Goal: Task Accomplishment & Management: Manage account settings

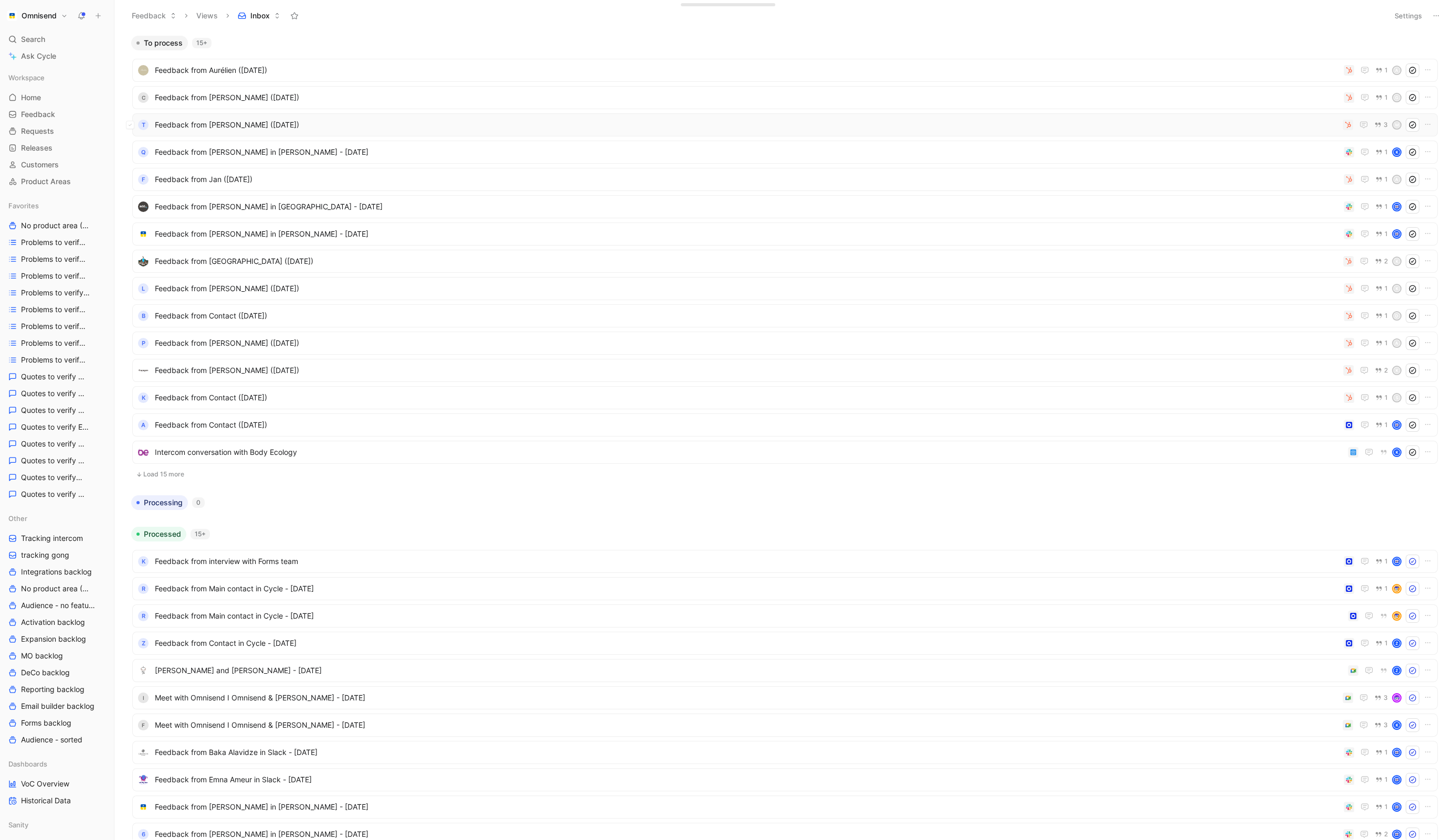
click at [602, 134] on div "T Feedback from Manuel Montoya (Aug 29, 2025) 3 M" at bounding box center [785, 125] width 1305 height 23
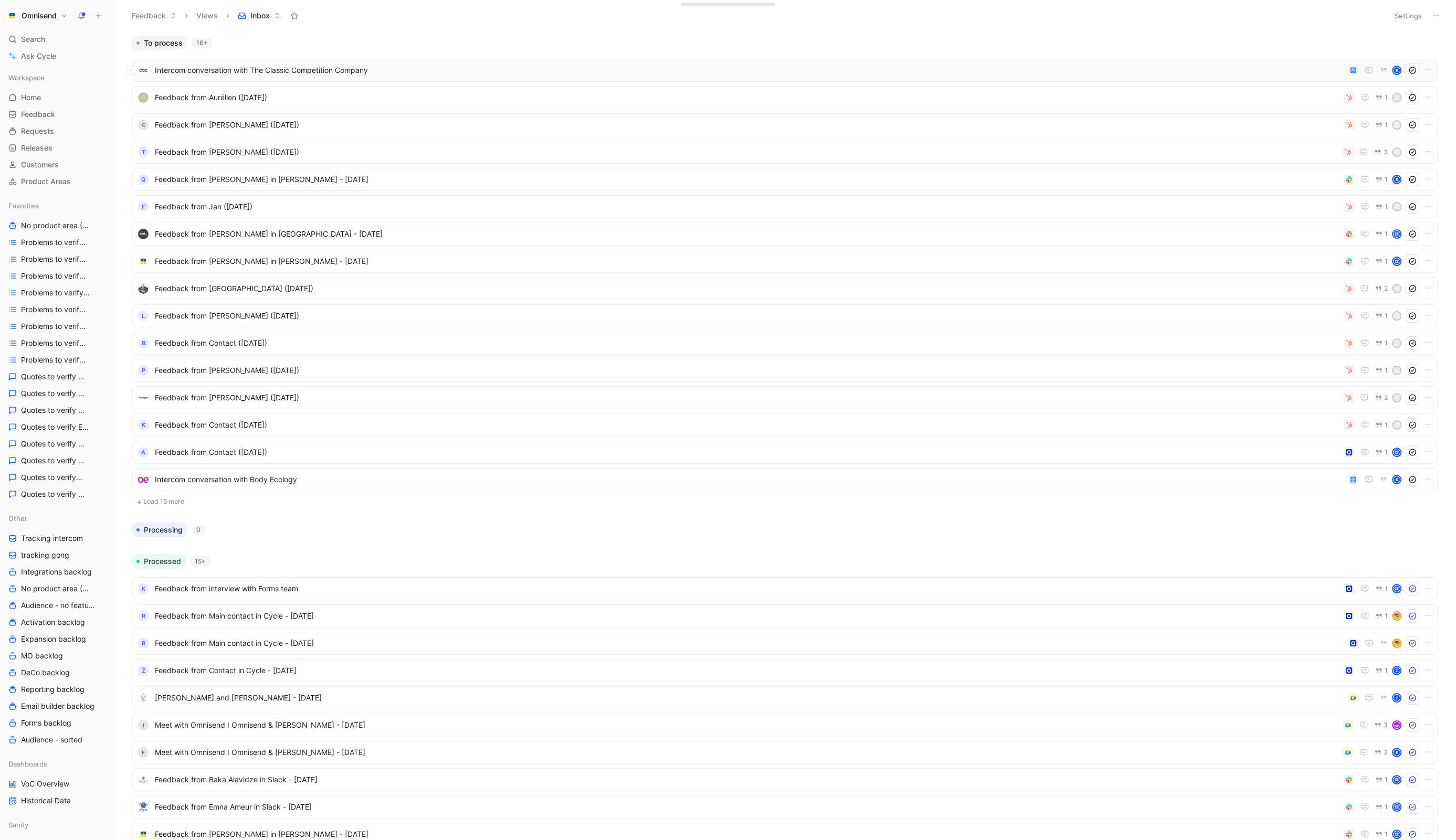
click at [292, 70] on span "Intercom conversation with The Classic Competition Company" at bounding box center [749, 70] width 1189 height 12
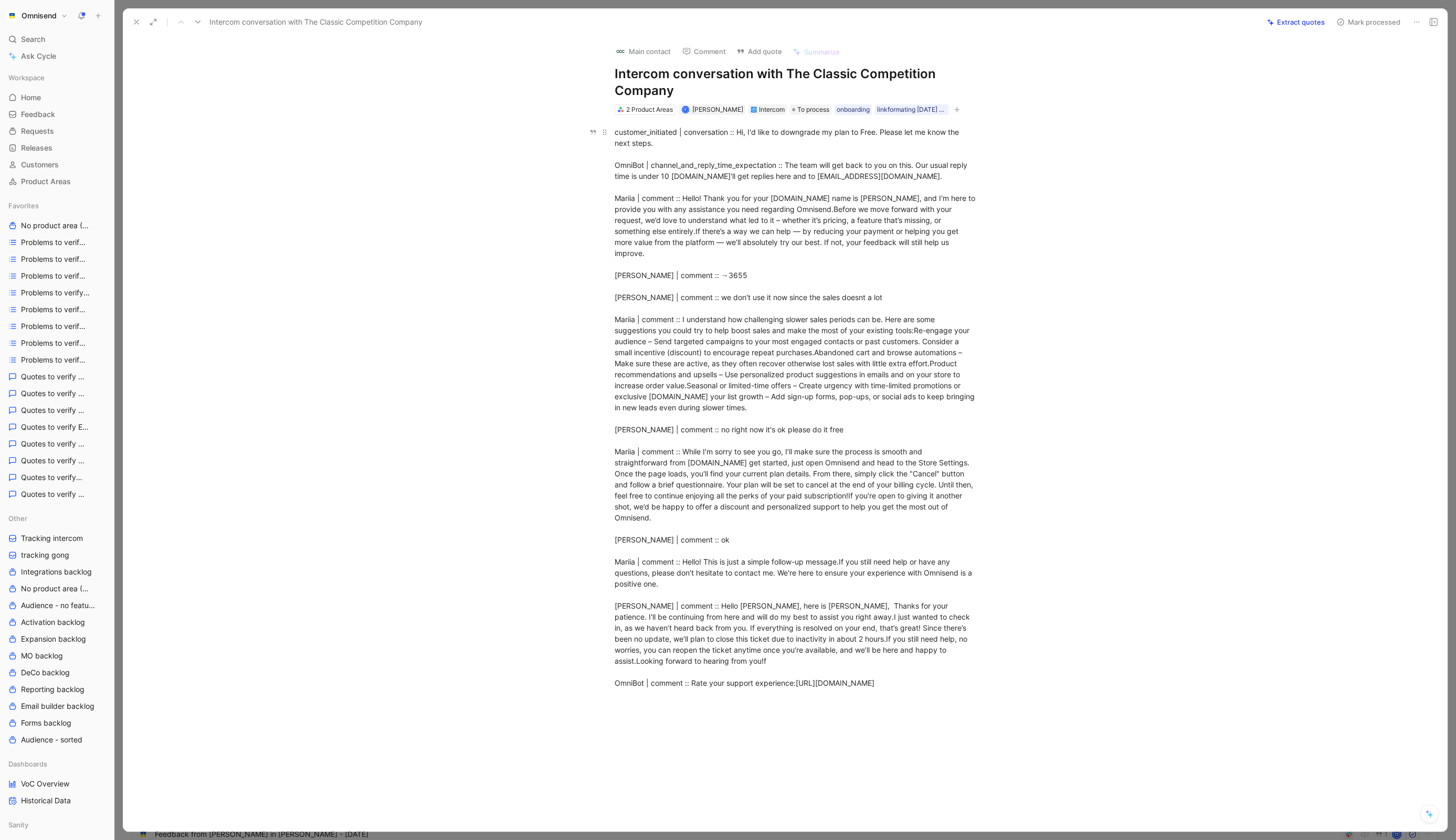
drag, startPoint x: 775, startPoint y: 684, endPoint x: 681, endPoint y: 677, distance: 94.3
click at [746, 683] on div "customer_initiated | conversation :: Hi, I'd like to downgrade my plan to Free.…" at bounding box center [796, 407] width 363 height 562
click at [656, 671] on div "customer_initiated | conversation :: Hi, I'd like to downgrade my plan to Free.…" at bounding box center [796, 407] width 363 height 562
click at [751, 706] on div "customer_initiated | conversation :: Hi, I'd like to downgrade my plan to Free.…" at bounding box center [796, 416] width 1302 height 603
drag, startPoint x: 729, startPoint y: 700, endPoint x: 553, endPoint y: 669, distance: 178.7
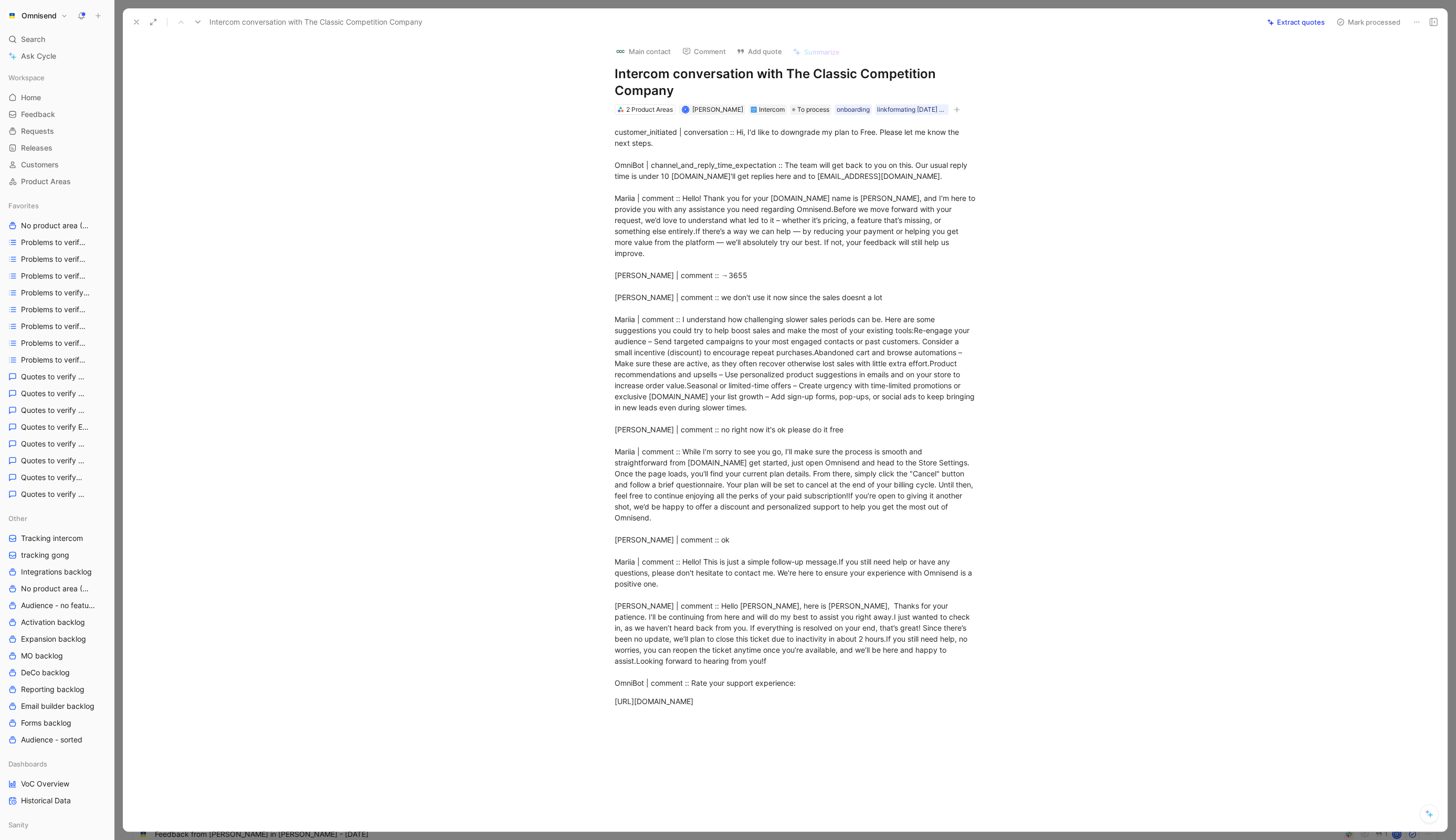
click at [553, 669] on div "customer_initiated | conversation :: Hi, I'd like to downgrade my plan to Free.…" at bounding box center [796, 416] width 1302 height 603
click at [683, 695] on div "[URL][DOMAIN_NAME]" at bounding box center [796, 701] width 363 height 11
click at [1423, 23] on button at bounding box center [1416, 22] width 15 height 15
click at [1356, 58] on div "Delete" at bounding box center [1371, 60] width 96 height 12
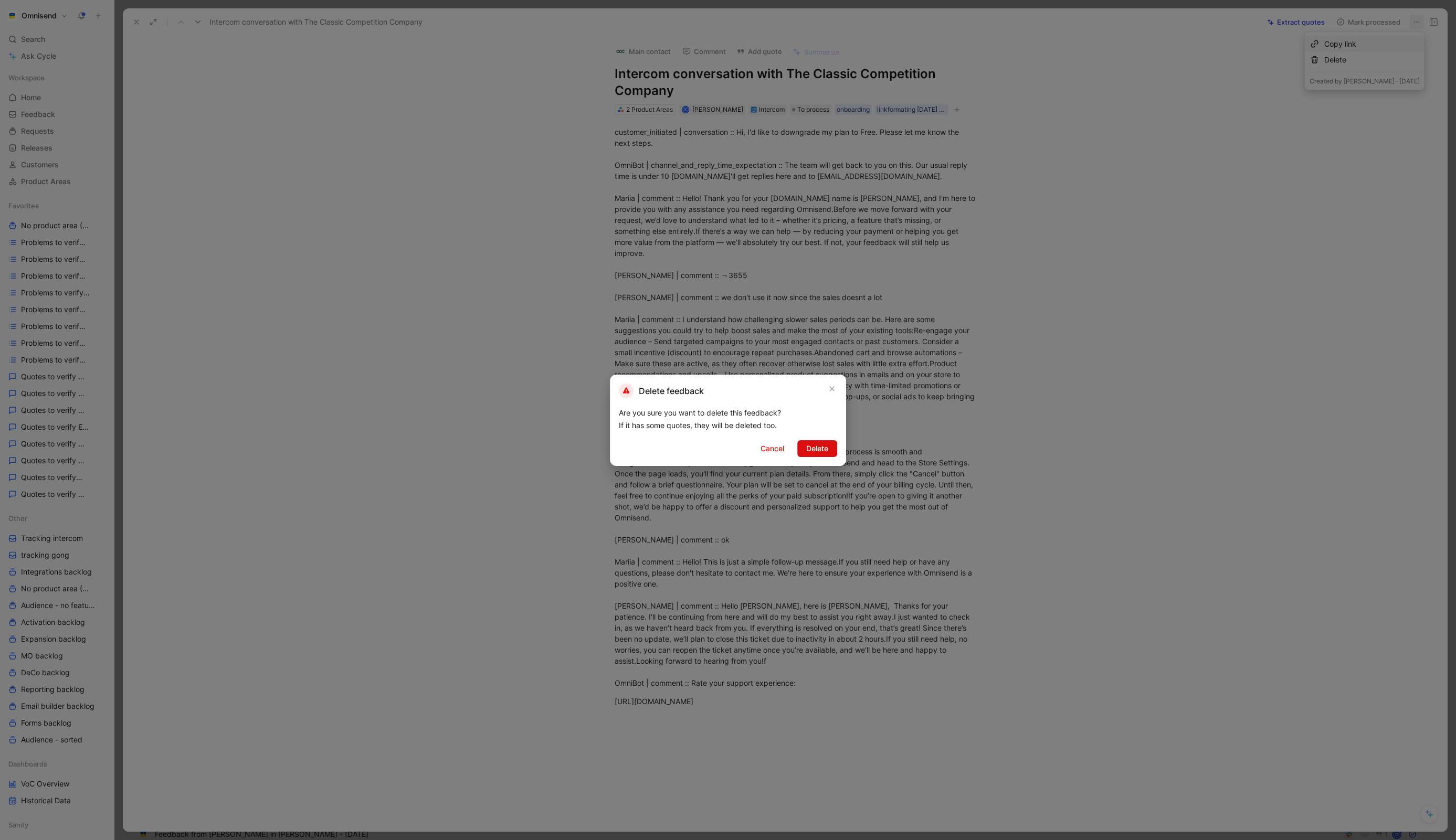
click at [809, 451] on span "Delete" at bounding box center [817, 449] width 22 height 12
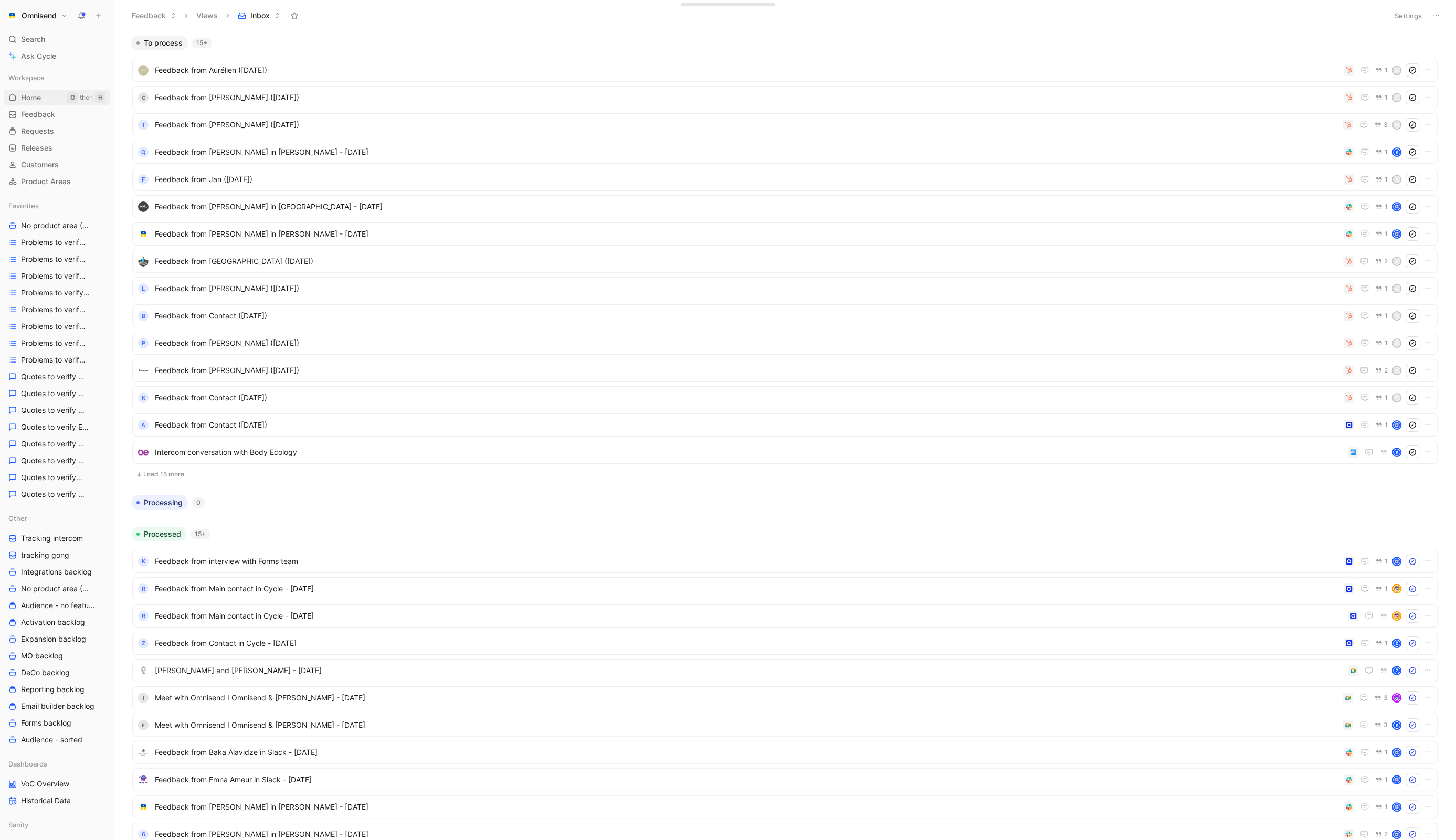
click at [28, 97] on span "Home" at bounding box center [31, 97] width 20 height 11
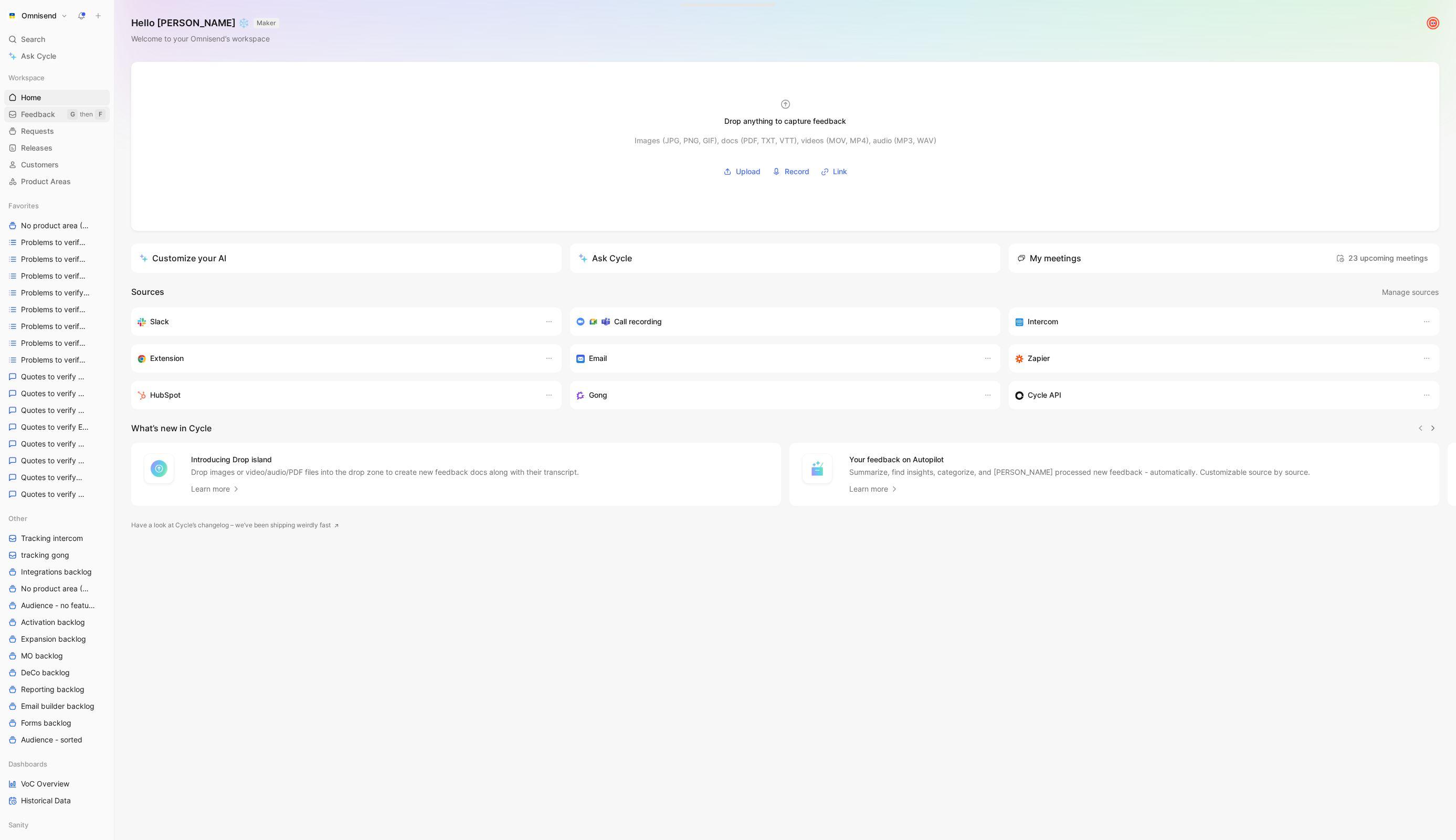
click at [46, 110] on span "Feedback" at bounding box center [38, 114] width 34 height 11
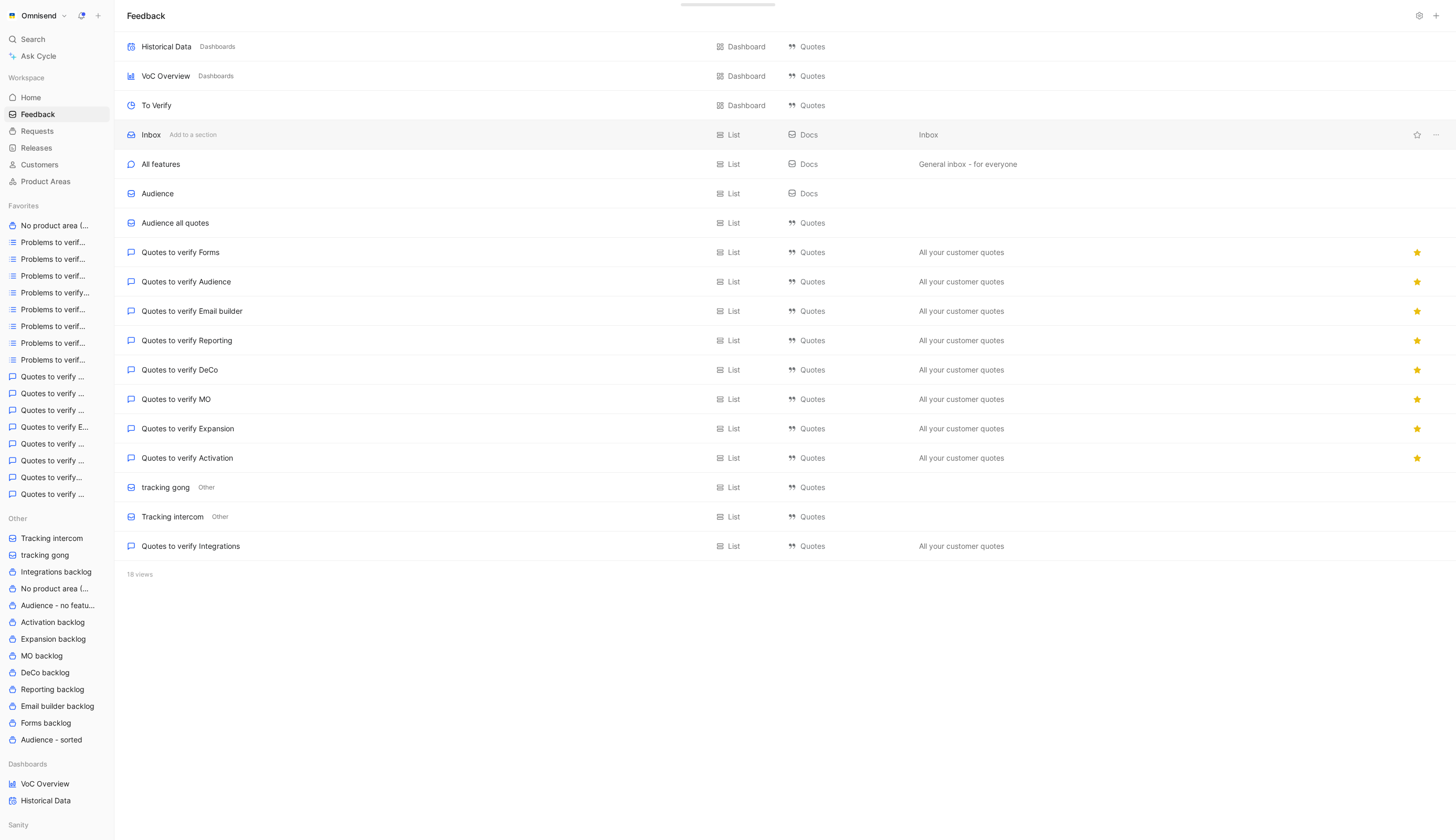
click at [297, 141] on div "Inbox Add to a section List Docs Inbox" at bounding box center [785, 135] width 1342 height 29
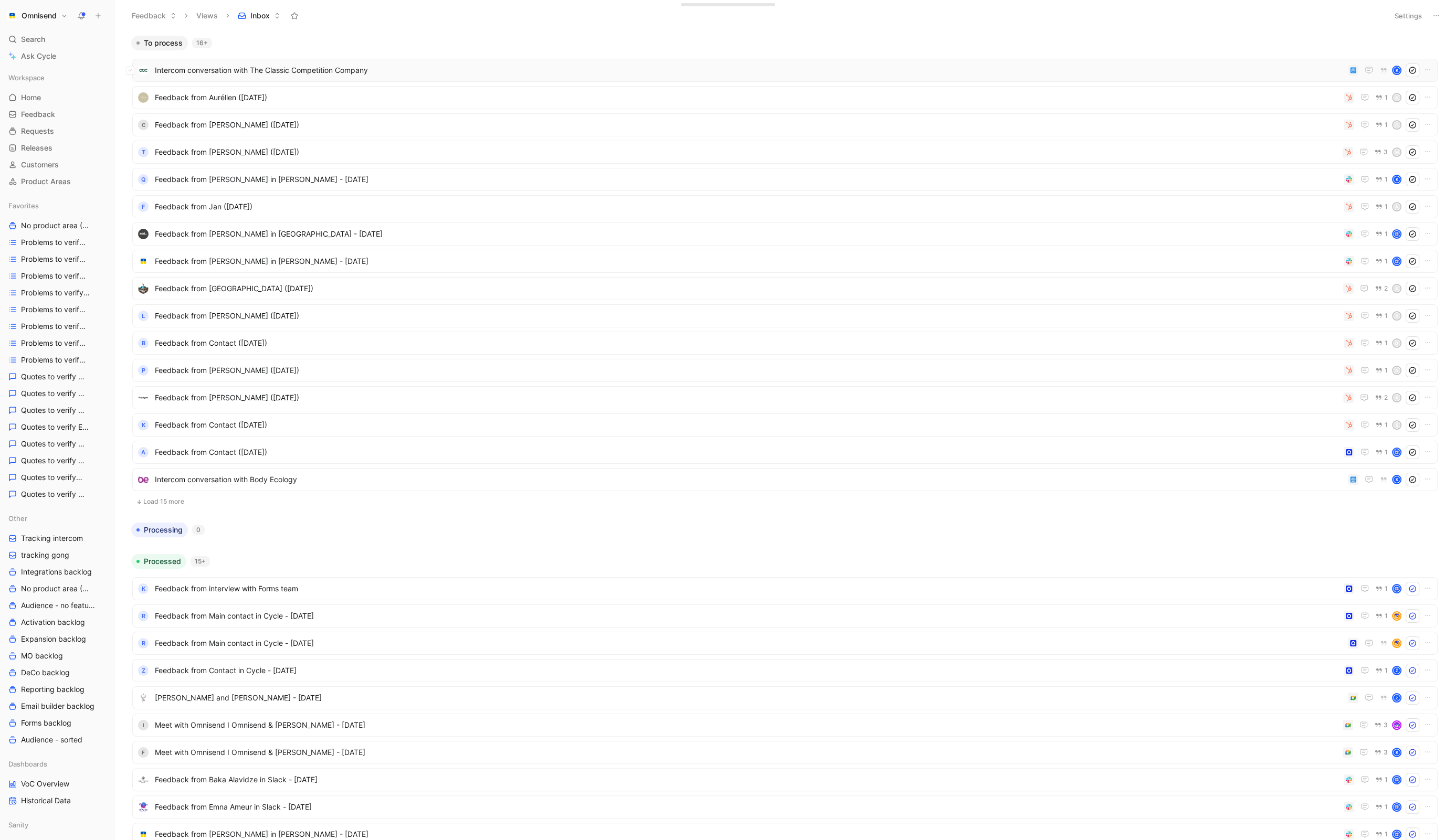
click at [385, 61] on div "Intercom conversation with The Classic Competition Company K" at bounding box center [785, 70] width 1305 height 23
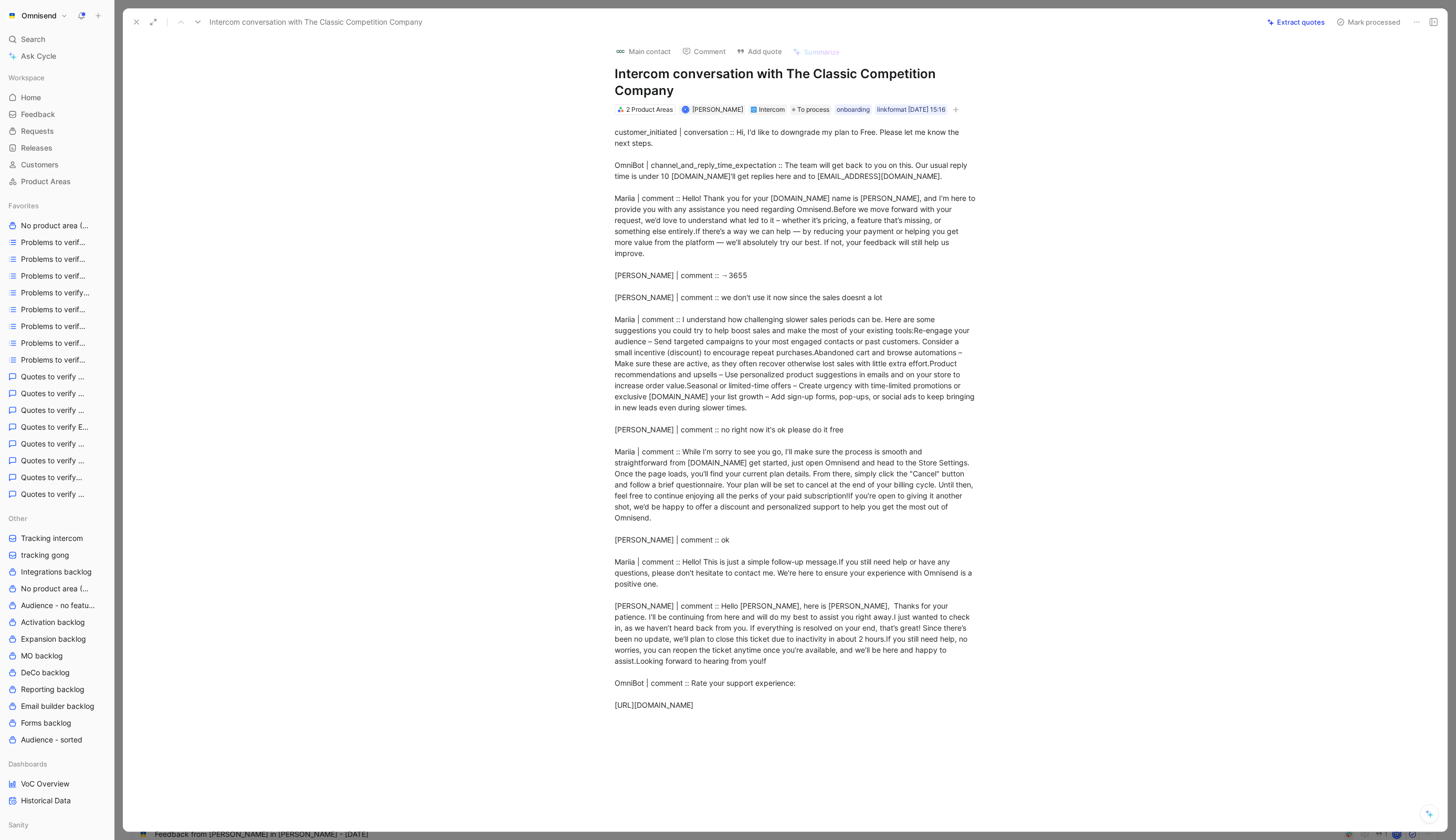
scroll to position [131, 0]
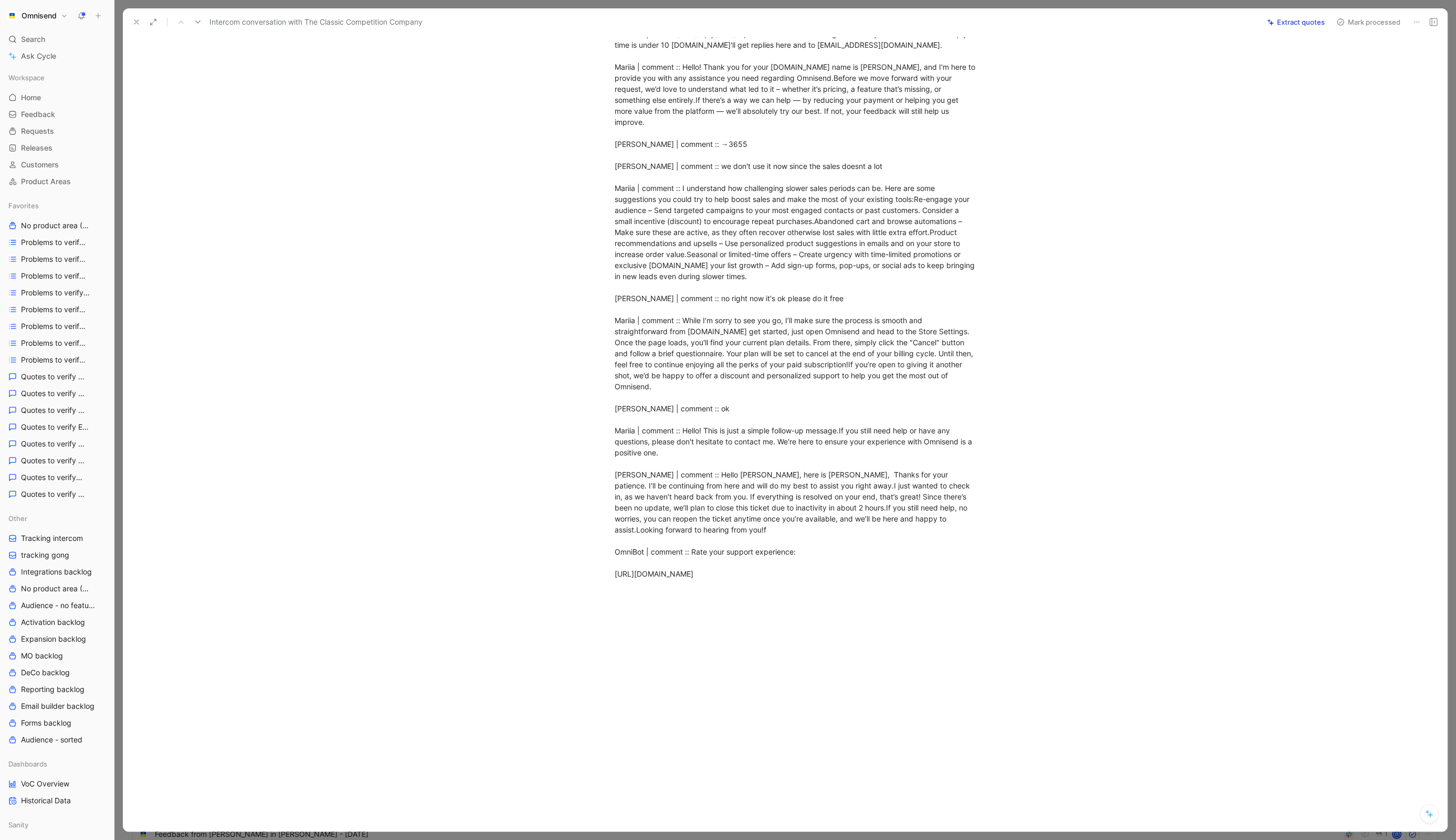
click at [660, 551] on div "customer_initiated | conversation :: Hi, I'd like to downgrade my plan to Free.…" at bounding box center [796, 288] width 363 height 584
click at [712, 560] on div "customer_initiated | conversation :: Hi, I'd like to downgrade my plan to Free.…" at bounding box center [796, 288] width 363 height 584
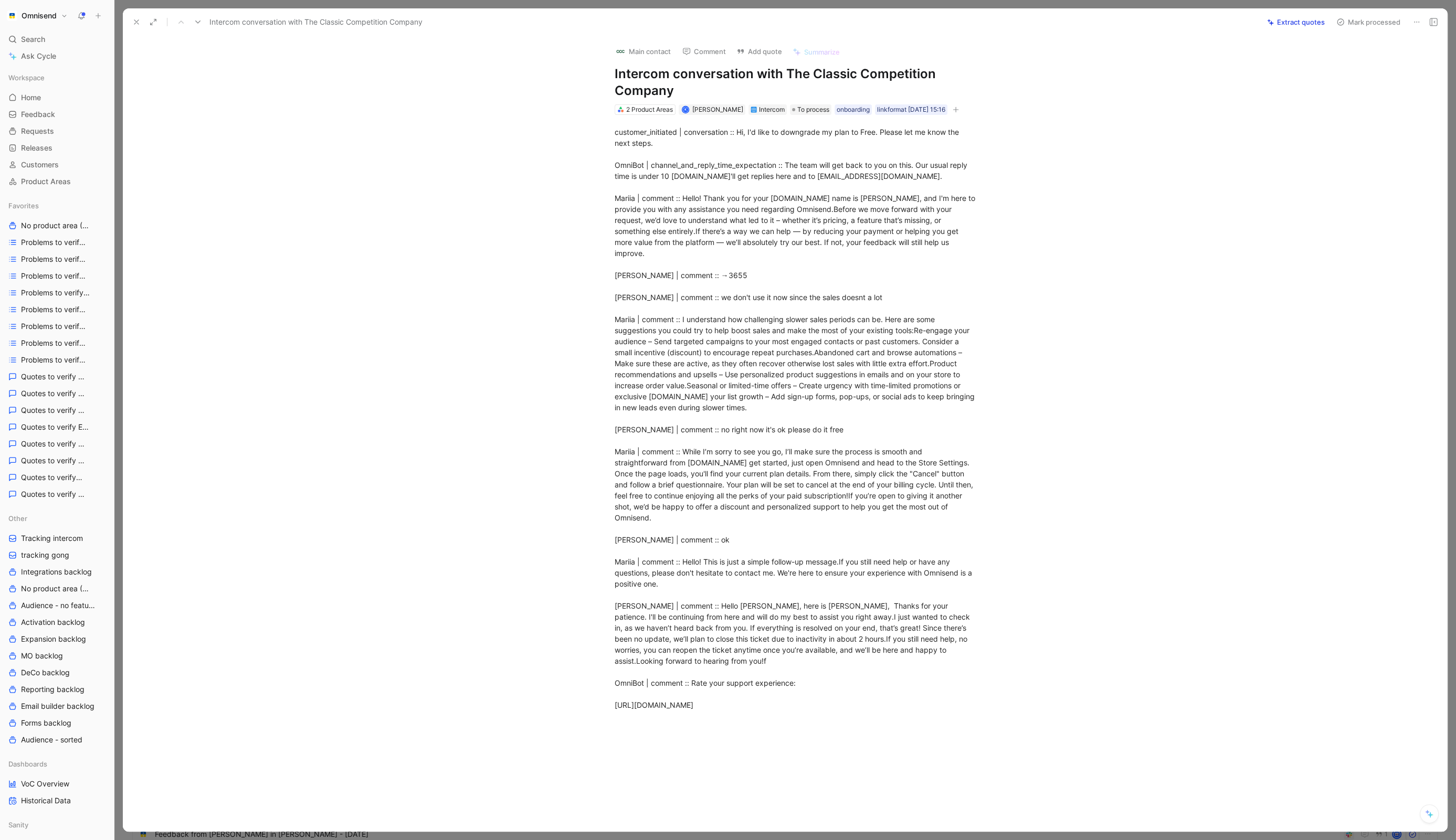
click at [1412, 19] on button at bounding box center [1416, 22] width 15 height 15
click at [1417, 22] on icon at bounding box center [1416, 22] width 8 height 8
click at [1374, 67] on div "Copy link Delete" at bounding box center [1364, 52] width 120 height 40
click at [1371, 60] on div "Delete" at bounding box center [1371, 60] width 96 height 12
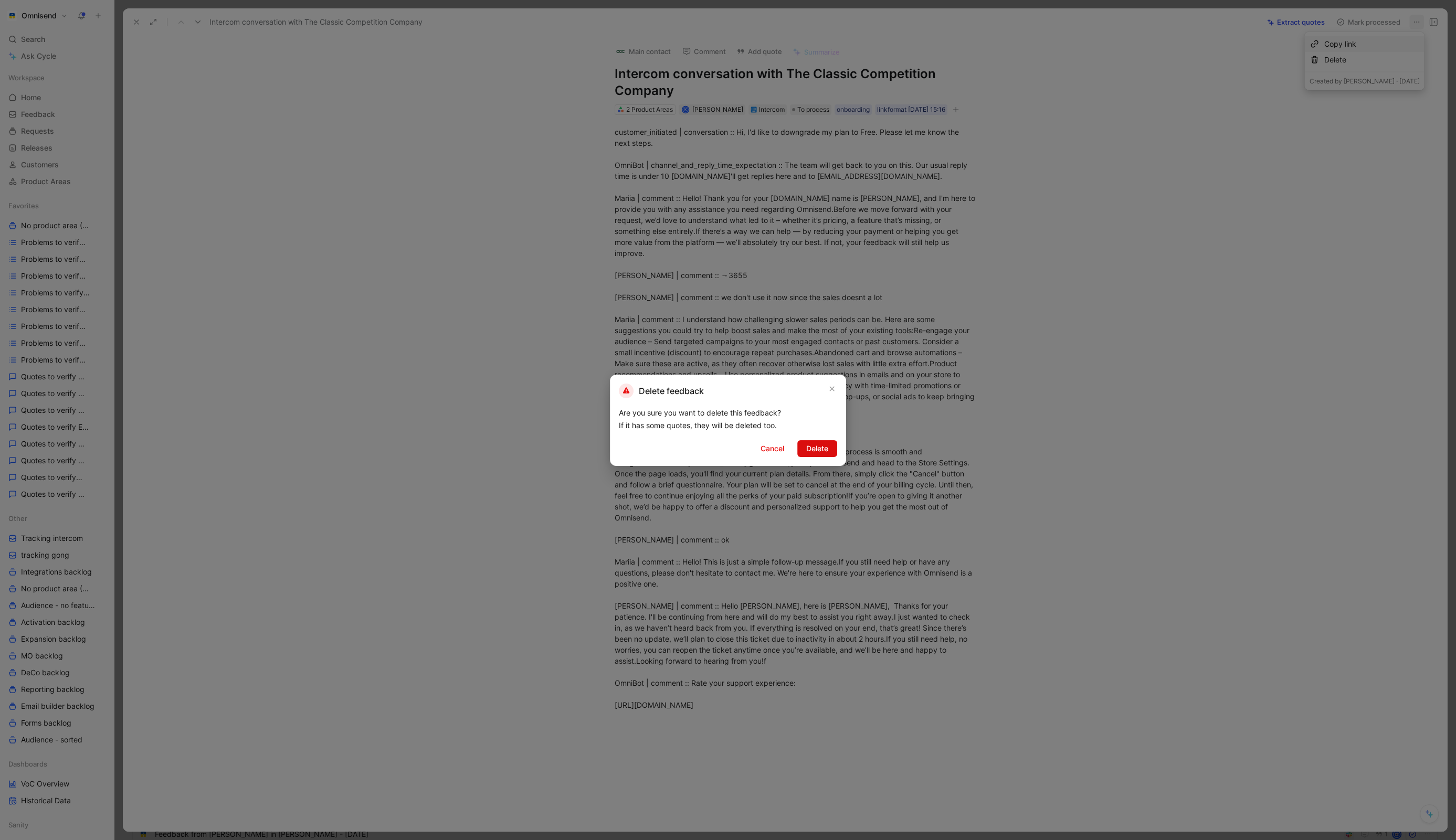
click at [827, 446] on span "Delete" at bounding box center [817, 449] width 22 height 12
